Goal: Check status: Check status

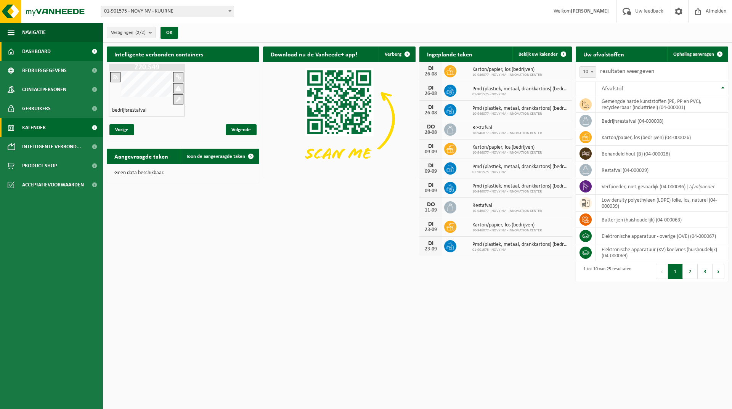
click at [62, 127] on link "Kalender" at bounding box center [51, 127] width 103 height 19
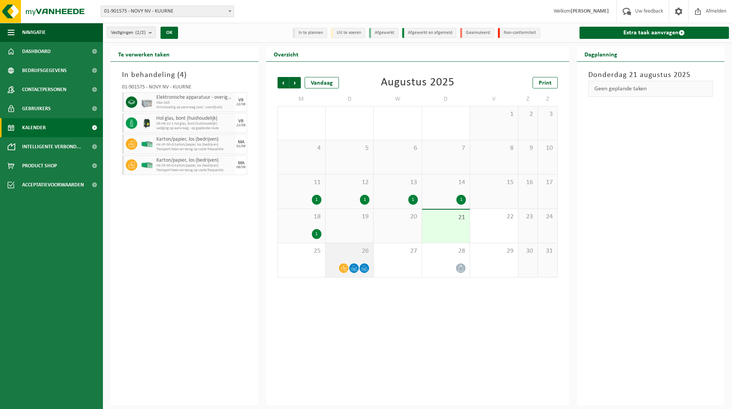
click at [338, 258] on div "26" at bounding box center [350, 260] width 48 height 34
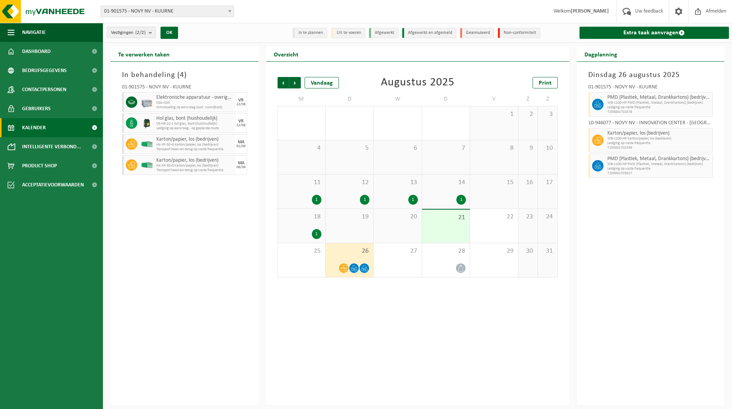
click at [314, 220] on span "18" at bounding box center [302, 217] width 40 height 8
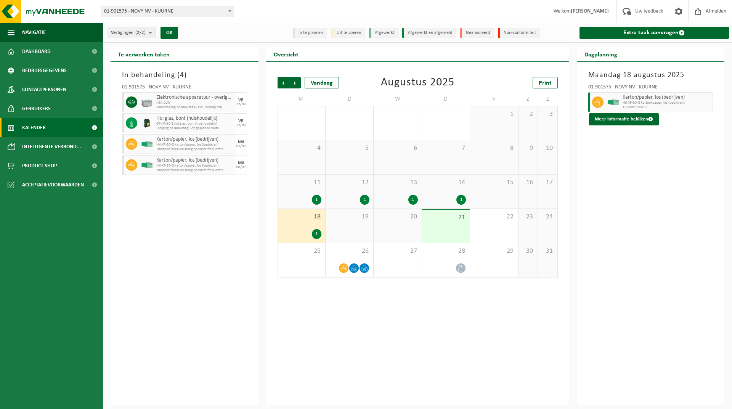
click at [305, 188] on div "11 1" at bounding box center [301, 192] width 47 height 34
click at [343, 192] on div "12 1" at bounding box center [350, 192] width 48 height 34
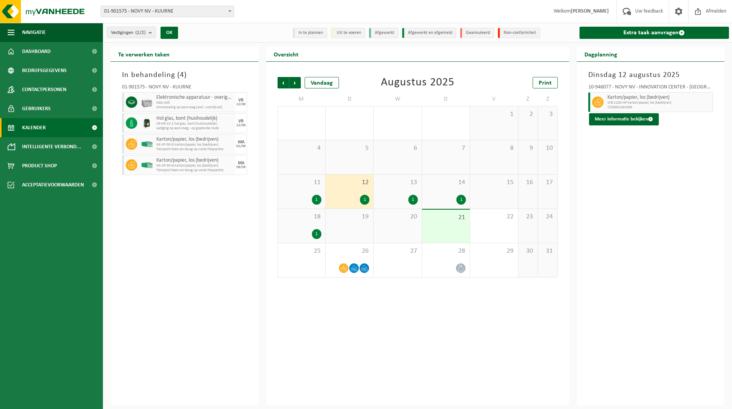
click at [356, 230] on div "19" at bounding box center [350, 226] width 48 height 34
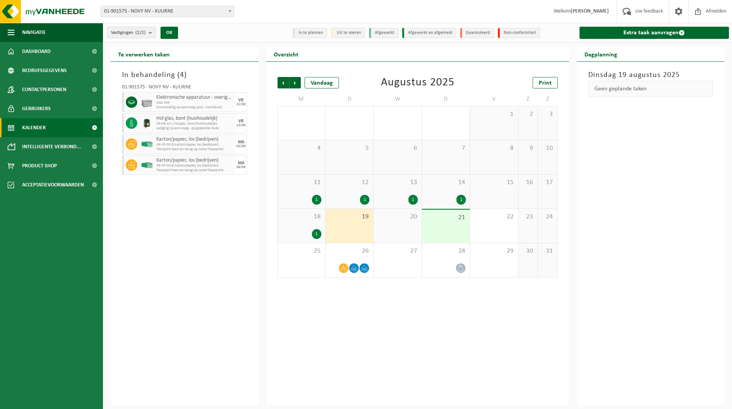
click at [383, 190] on div "13 1" at bounding box center [398, 192] width 48 height 34
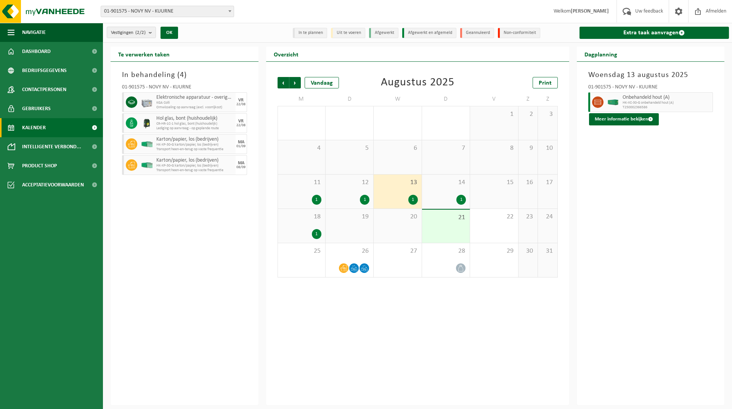
click at [346, 191] on div "12 1" at bounding box center [350, 192] width 48 height 34
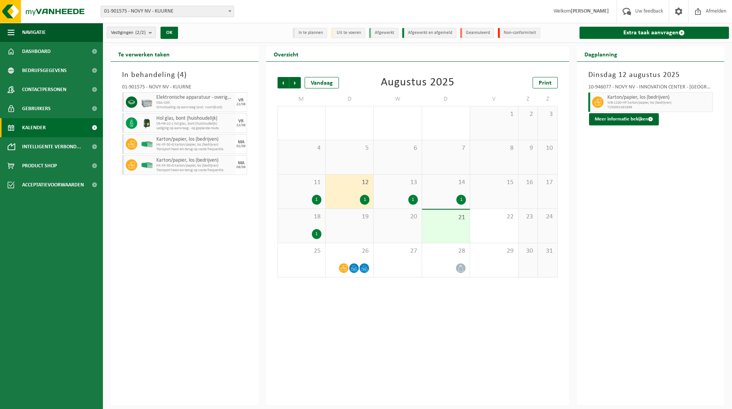
click at [295, 184] on span "11" at bounding box center [302, 182] width 40 height 8
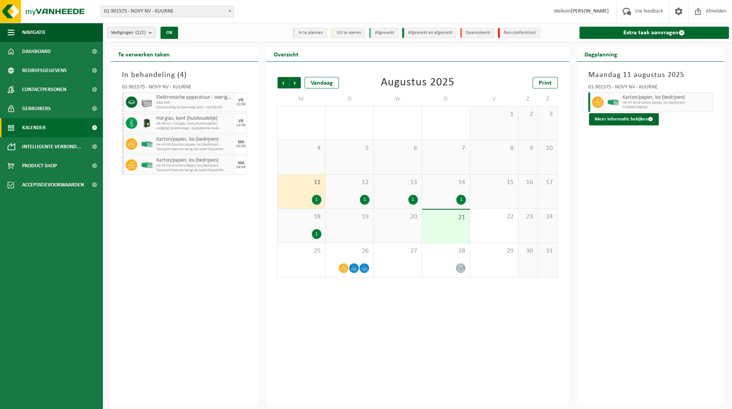
click at [355, 183] on span "12" at bounding box center [349, 182] width 40 height 8
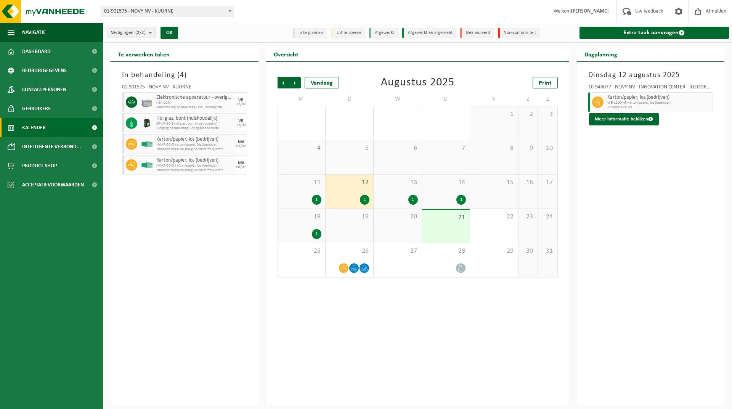
click at [389, 176] on div "13 1" at bounding box center [398, 192] width 48 height 34
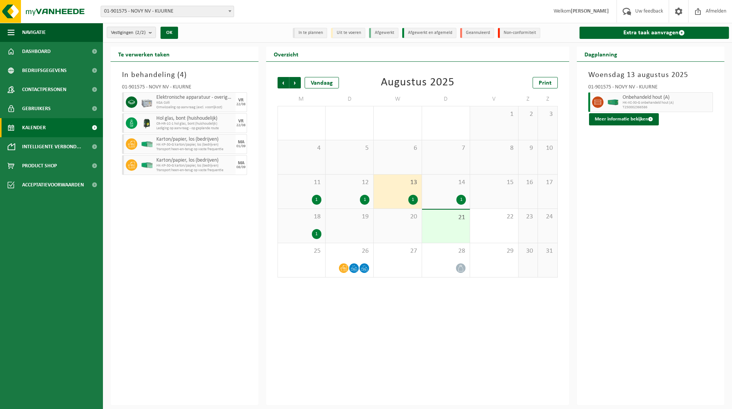
click at [444, 188] on div "14 1" at bounding box center [446, 192] width 48 height 34
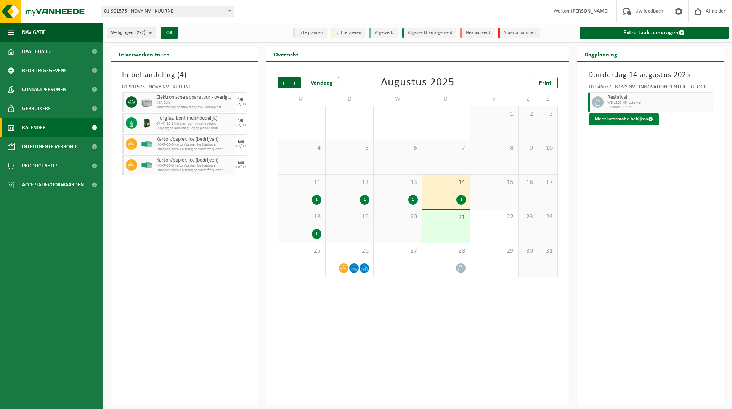
click at [624, 119] on button "Meer informatie bekijken" at bounding box center [624, 119] width 70 height 12
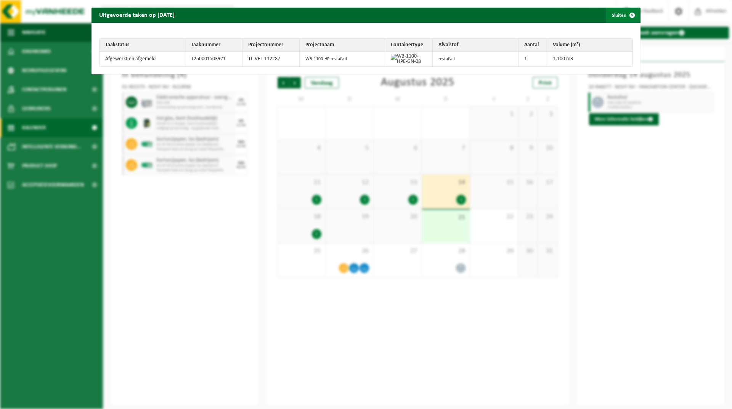
click at [627, 13] on span "button" at bounding box center [631, 15] width 15 height 15
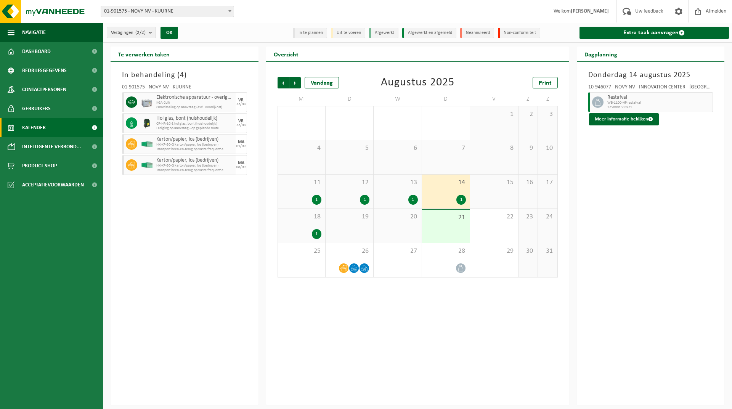
click at [356, 202] on div "1" at bounding box center [349, 200] width 40 height 10
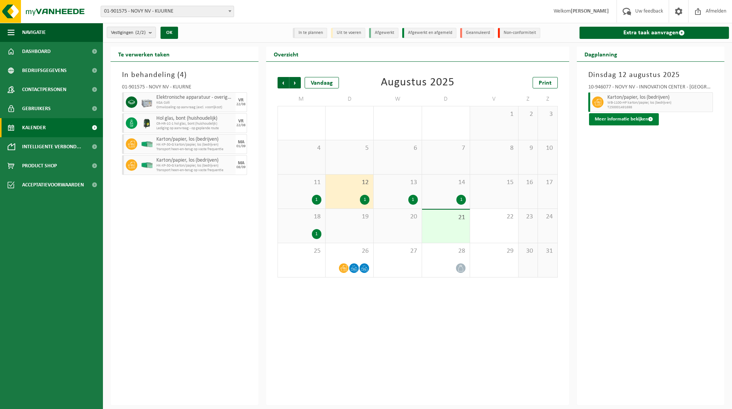
click at [616, 116] on button "Meer informatie bekijken" at bounding box center [624, 119] width 70 height 12
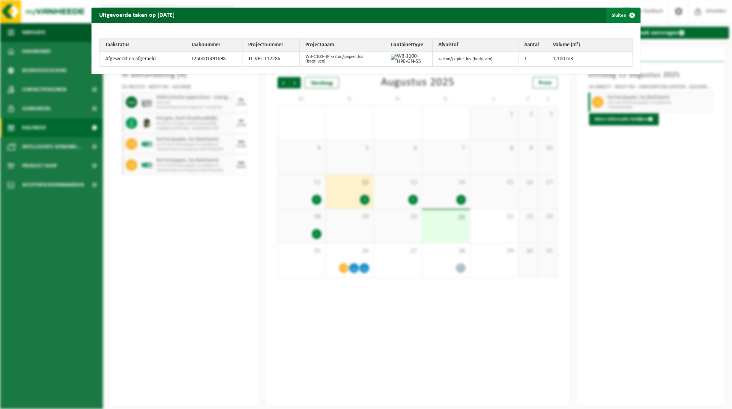
click at [630, 15] on span "button" at bounding box center [631, 15] width 15 height 15
